Goal: Information Seeking & Learning: Learn about a topic

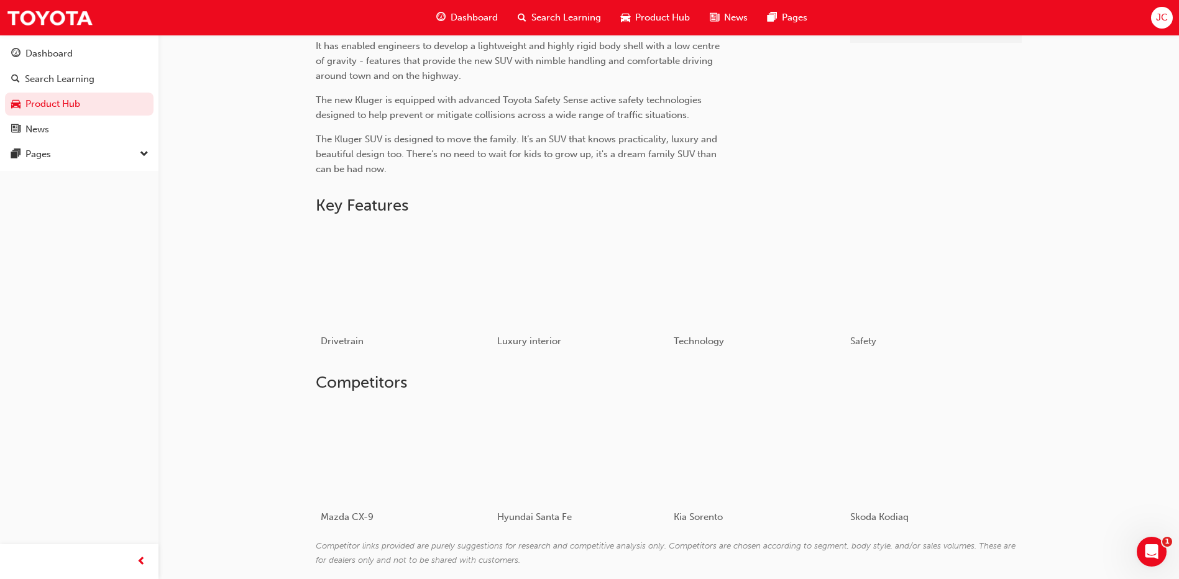
scroll to position [460, 0]
click at [336, 344] on span "Drivetrain" at bounding box center [337, 342] width 45 height 12
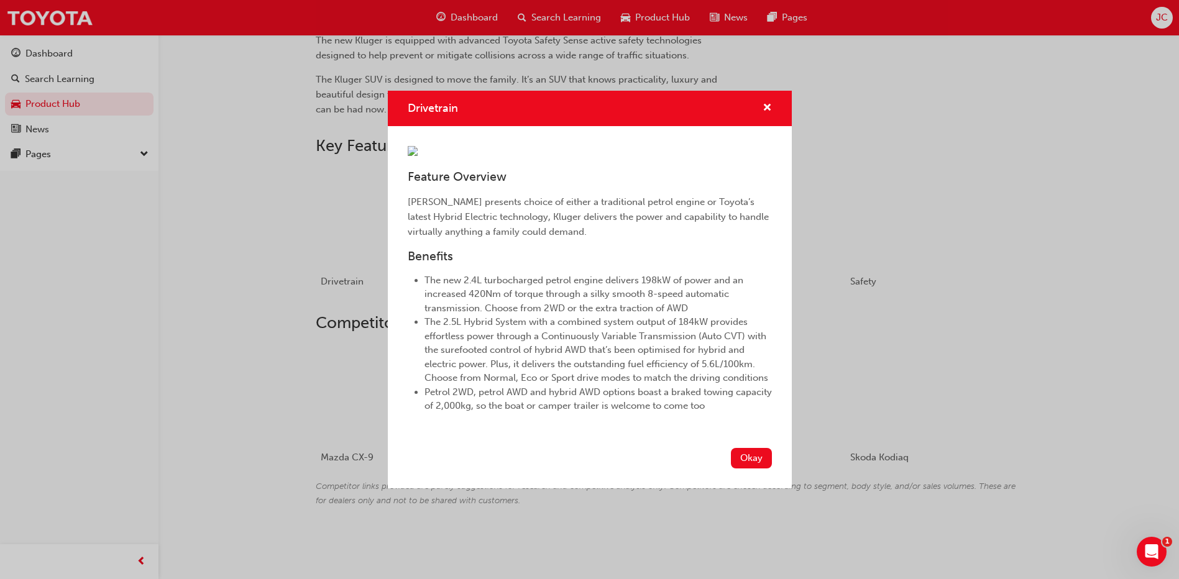
scroll to position [40, 0]
click at [738, 469] on button "Okay" at bounding box center [751, 458] width 41 height 21
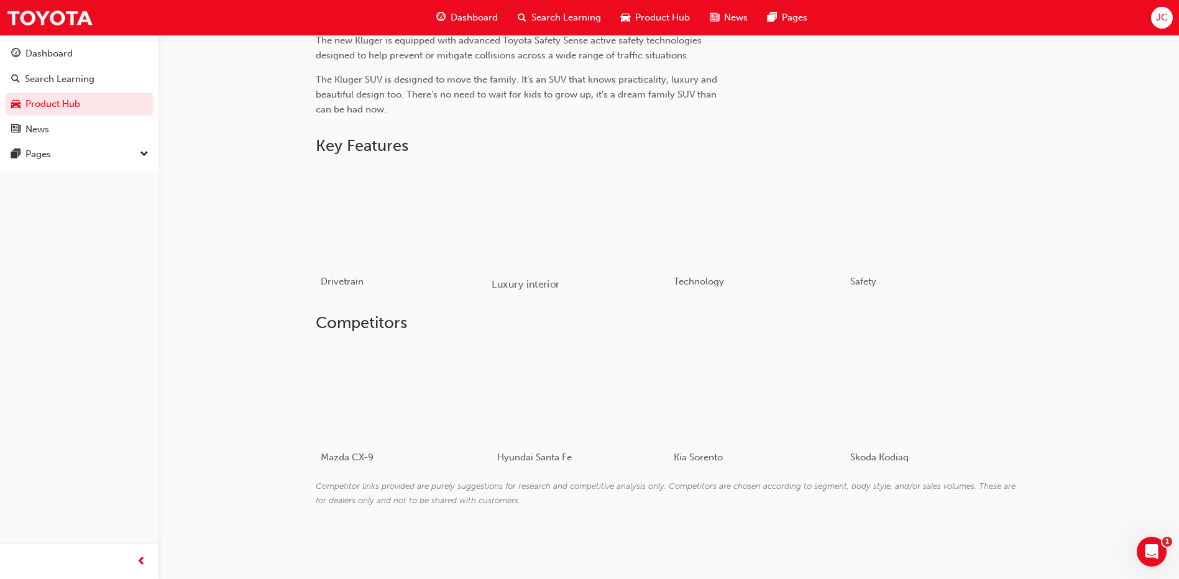
click at [540, 288] on span "Luxury interior" at bounding box center [526, 284] width 68 height 12
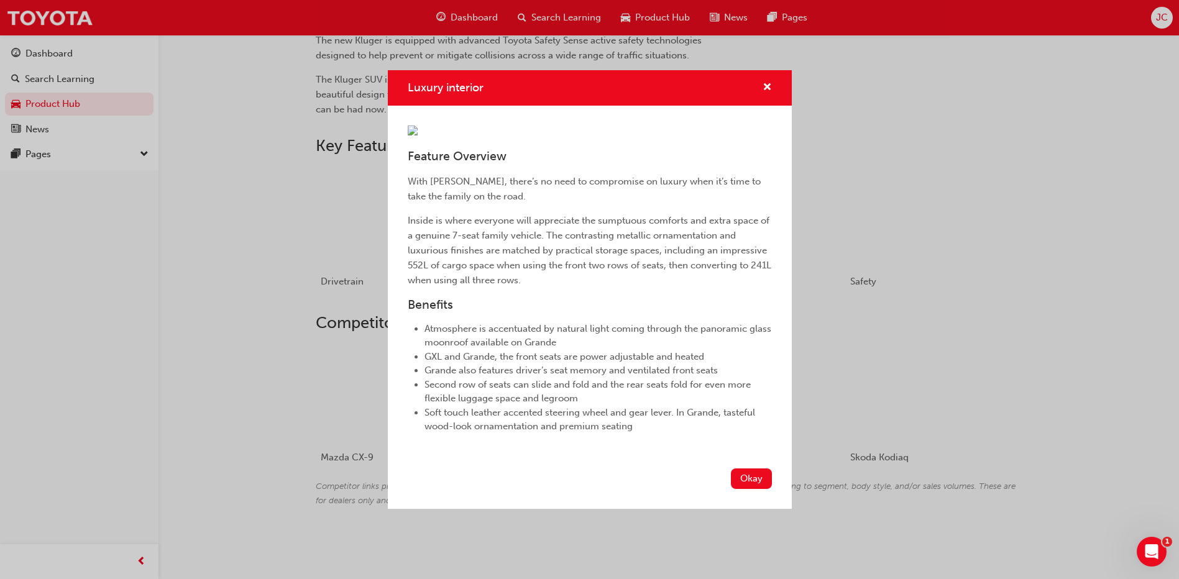
scroll to position [67, 0]
click at [744, 489] on button "Okay" at bounding box center [751, 479] width 41 height 21
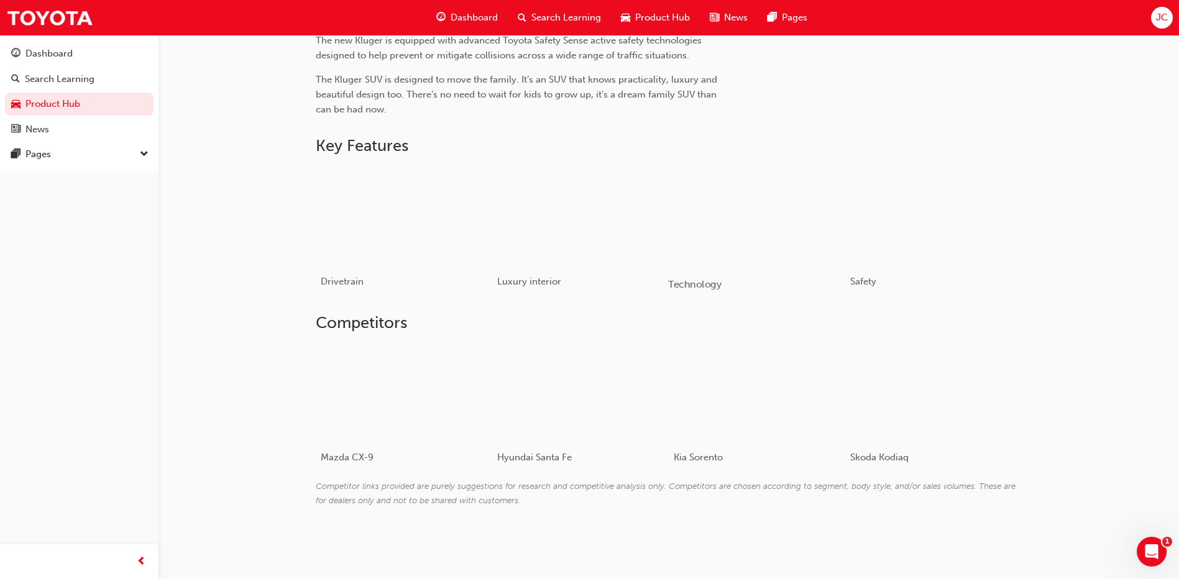
click at [699, 280] on span "Technology" at bounding box center [694, 284] width 53 height 12
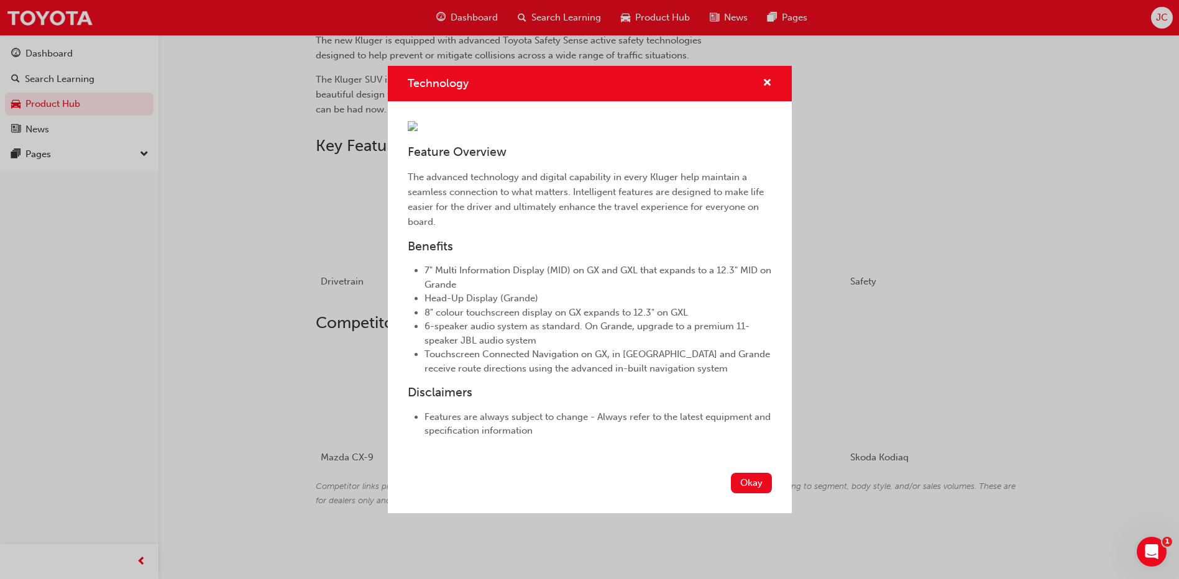
scroll to position [75, 0]
click at [735, 494] on button "Okay" at bounding box center [751, 483] width 41 height 21
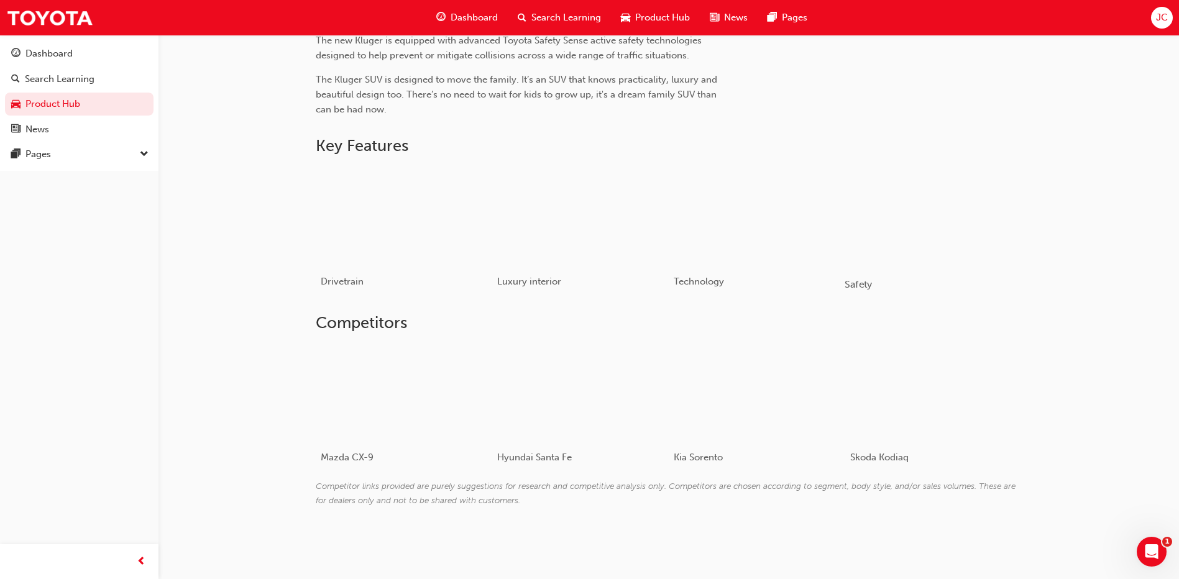
click at [857, 286] on span "Safety" at bounding box center [859, 284] width 28 height 12
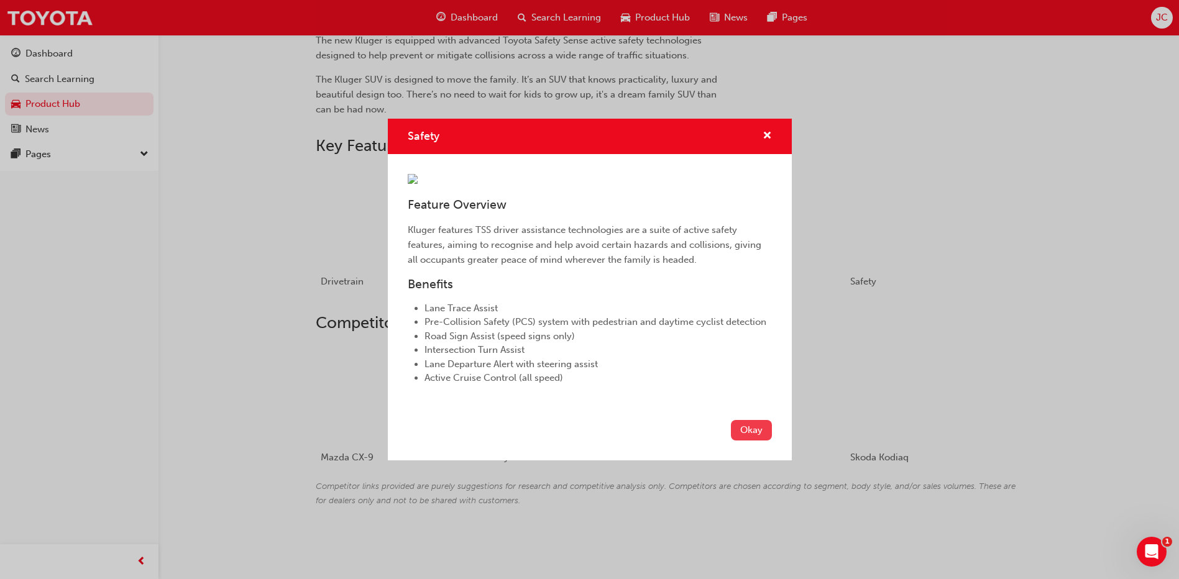
click at [745, 441] on button "Okay" at bounding box center [751, 430] width 41 height 21
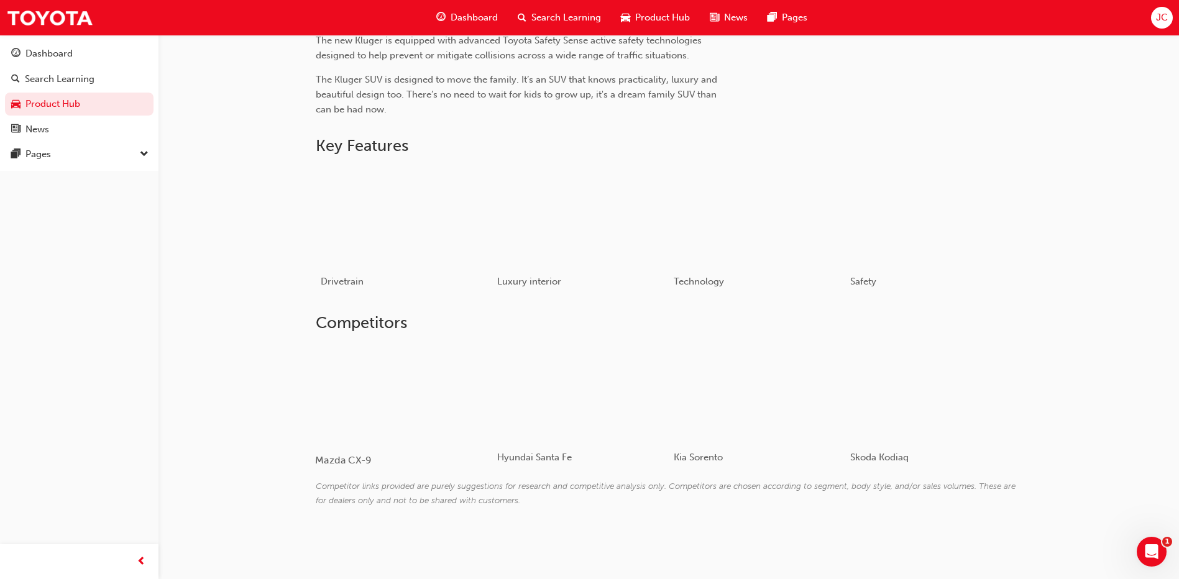
click at [352, 462] on span "Mazda CX-9" at bounding box center [343, 460] width 56 height 12
